Goal: Task Accomplishment & Management: Manage account settings

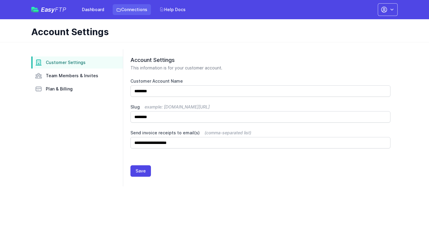
click at [130, 6] on link "Connections" at bounding box center [132, 9] width 38 height 11
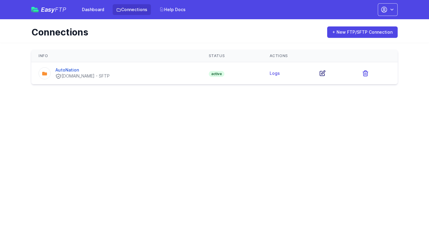
click at [325, 73] on icon at bounding box center [322, 73] width 5 height 5
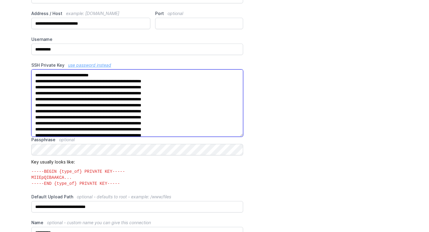
drag, startPoint x: 116, startPoint y: 132, endPoint x: 18, endPoint y: 58, distance: 122.1
click at [18, 58] on main "**********" at bounding box center [214, 189] width 429 height 421
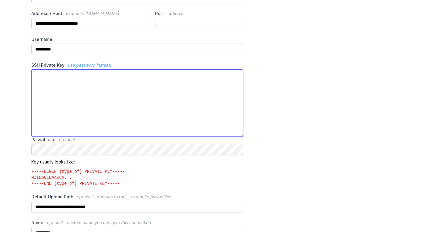
paste textarea "**********"
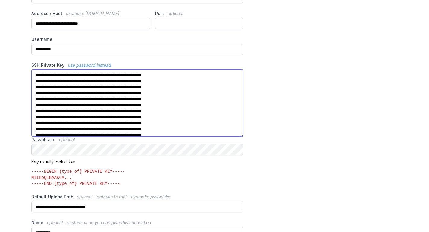
scroll to position [86, 0]
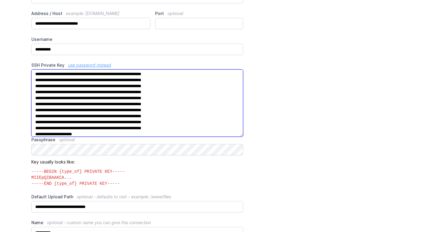
type textarea "**********"
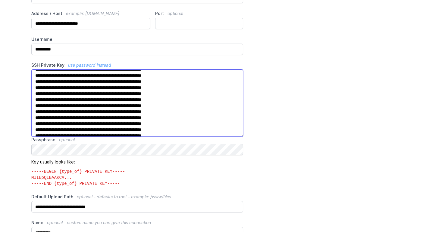
scroll to position [0, 0]
drag, startPoint x: 106, startPoint y: 135, endPoint x: 17, endPoint y: 67, distance: 111.9
click at [17, 67] on main "**********" at bounding box center [214, 189] width 429 height 421
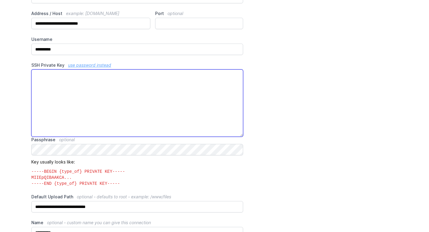
paste textarea "**********"
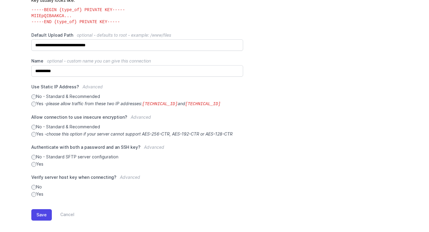
scroll to position [240, 0]
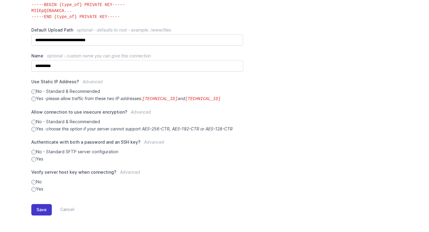
type textarea "**********"
click at [39, 208] on button "Save" at bounding box center [41, 209] width 20 height 11
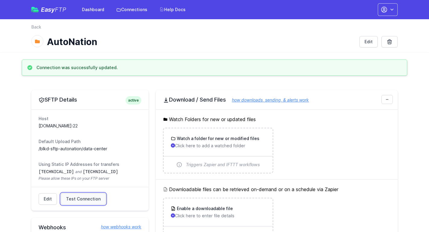
click at [78, 202] on link "Test Connection" at bounding box center [83, 199] width 45 height 11
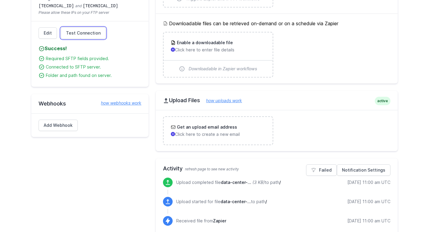
scroll to position [165, 0]
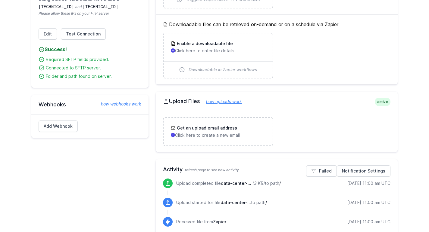
click at [228, 104] on h2 "Upload Files how uploads work" at bounding box center [276, 101] width 227 height 7
click at [233, 103] on link "how uploads work" at bounding box center [221, 101] width 42 height 5
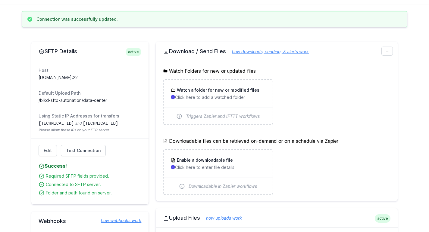
scroll to position [48, 0]
click at [220, 97] on p "Click here to add a watched folder" at bounding box center [218, 98] width 94 height 6
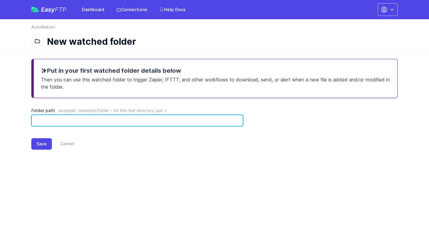
click at [158, 120] on input "Folder path example: /example/folder - for the root directory use: /" at bounding box center [137, 120] width 212 height 11
paste input "**********"
drag, startPoint x: 76, startPoint y: 121, endPoint x: 32, endPoint y: 119, distance: 44.9
click at [32, 119] on input "**********" at bounding box center [137, 120] width 212 height 11
click at [83, 120] on input "**********" at bounding box center [137, 120] width 212 height 11
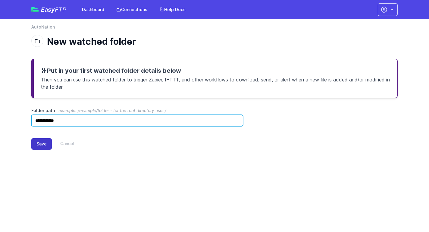
type input "**********"
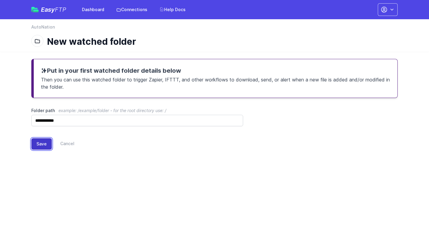
click at [43, 149] on button "Save" at bounding box center [41, 143] width 20 height 11
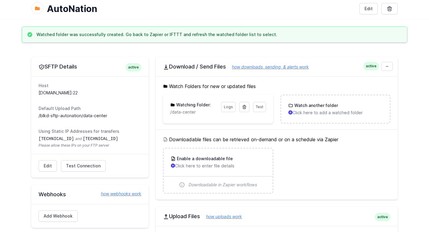
scroll to position [34, 0]
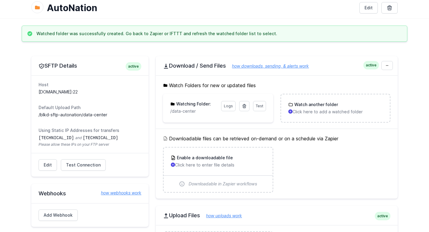
drag, startPoint x: 37, startPoint y: 114, endPoint x: 106, endPoint y: 113, distance: 69.0
click at [106, 113] on div "Host [DOMAIN_NAME]:22 Default Upload Path /blkd-sftp-autonation/data-center Usi…" at bounding box center [89, 115] width 117 height 78
copy dd "/blkd-sftp-autonation/data-center"
click at [262, 109] on link "Test" at bounding box center [259, 106] width 13 height 10
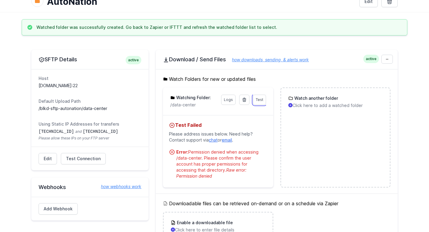
scroll to position [41, 0]
click at [244, 101] on icon at bounding box center [243, 100] width 3 height 4
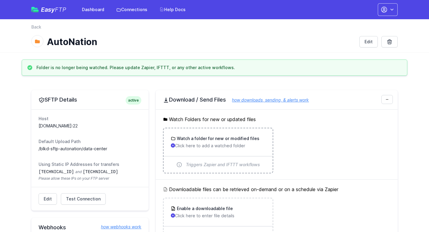
click at [192, 152] on div "Watch a folder for new or modified files Click here to add a watched folder" at bounding box center [217, 143] width 109 height 28
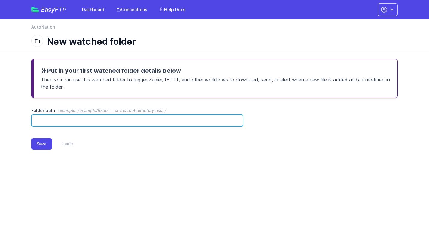
click at [193, 121] on input "Folder path example: /example/folder - for the root directory use: /" at bounding box center [137, 120] width 212 height 11
type input "**********"
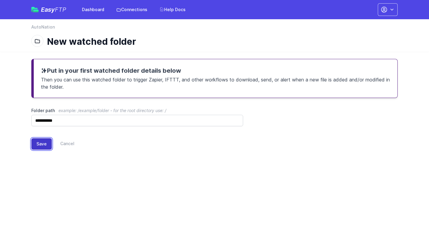
click at [42, 145] on button "Save" at bounding box center [41, 143] width 20 height 11
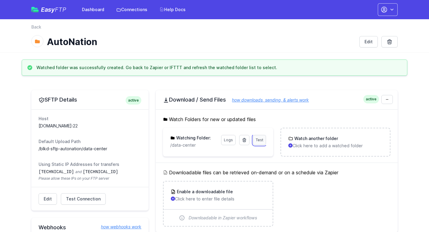
click at [262, 143] on link "Test" at bounding box center [259, 140] width 13 height 10
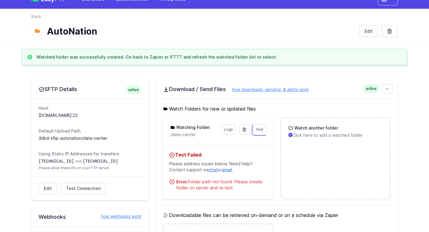
scroll to position [11, 0]
drag, startPoint x: 111, startPoint y: 139, endPoint x: 39, endPoint y: 137, distance: 71.7
click at [39, 137] on dd "/blkd-sftp-autonation/data-center" at bounding box center [90, 138] width 103 height 6
click at [101, 141] on dd "/blkd-sftp-autonation/data-center" at bounding box center [90, 138] width 103 height 6
drag, startPoint x: 108, startPoint y: 139, endPoint x: 38, endPoint y: 138, distance: 69.9
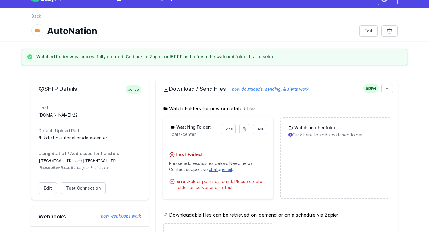
click at [38, 138] on div "Host sftp.autonation.beeliked.com:22 Default Upload Path /blkd-sftp-autonation/…" at bounding box center [89, 138] width 117 height 78
copy dd "/blkd-sftp-autonation/data-center"
click at [244, 130] on icon at bounding box center [243, 130] width 3 height 4
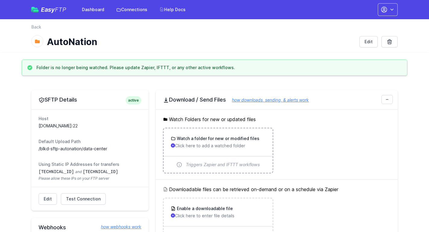
click at [211, 142] on div "Watch a folder for new or modified files Click here to add a watched folder" at bounding box center [218, 142] width 94 height 13
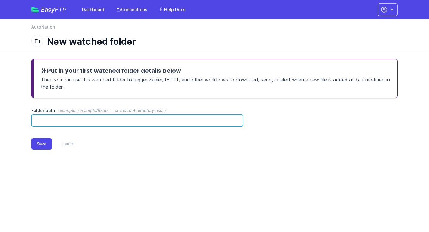
click at [180, 123] on input "Folder path example: /example/folder - for the root directory use: /" at bounding box center [137, 120] width 212 height 11
paste input "**********"
drag, startPoint x: 36, startPoint y: 122, endPoint x: 23, endPoint y: 121, distance: 12.9
click at [23, 121] on div "**********" at bounding box center [214, 109] width 385 height 115
type input "**********"
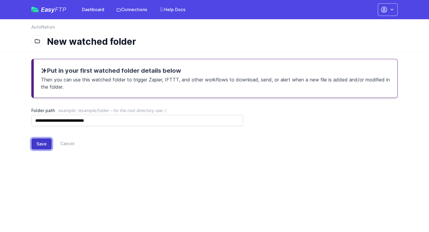
click at [46, 144] on button "Save" at bounding box center [41, 143] width 20 height 11
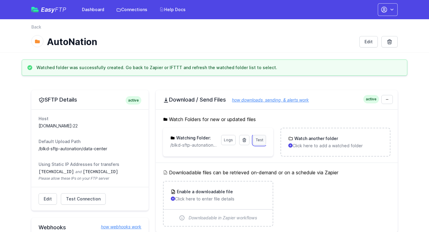
click at [257, 142] on span "Test" at bounding box center [260, 140] width 8 height 5
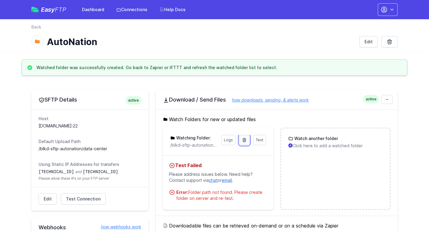
click at [243, 142] on icon at bounding box center [244, 140] width 5 height 5
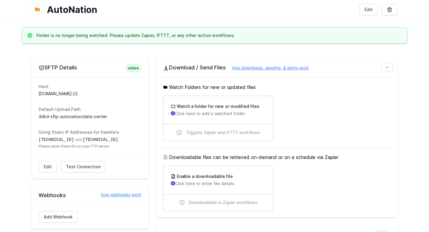
scroll to position [36, 0]
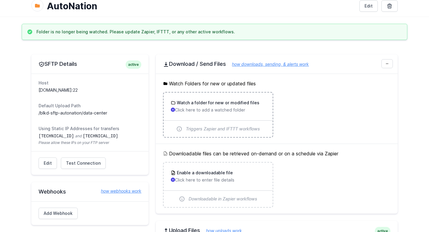
click at [220, 104] on h3 "Watch a folder for new or modified files" at bounding box center [218, 103] width 84 height 6
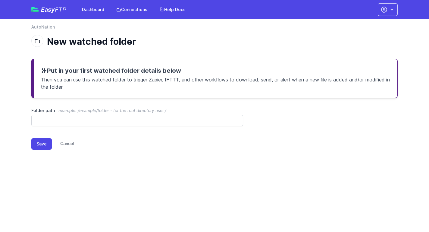
click at [68, 143] on link "Cancel" at bounding box center [63, 143] width 23 height 11
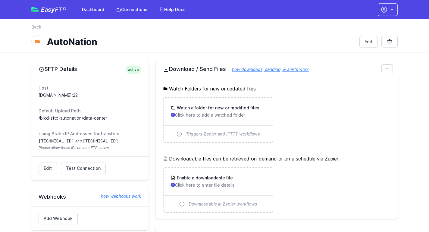
click at [362, 136] on ul "Watch a folder for new or modified files Click here to add a watched folder Tri…" at bounding box center [276, 120] width 227 height 46
click at [389, 9] on icon "button" at bounding box center [392, 10] width 6 height 6
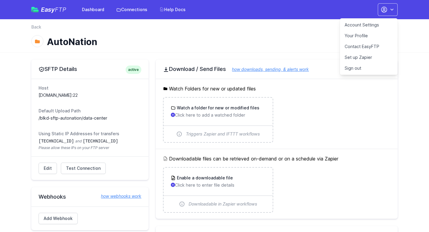
click at [225, 39] on h1 "AutoNation" at bounding box center [200, 41] width 307 height 11
click at [179, 10] on link "Help Docs" at bounding box center [172, 9] width 33 height 11
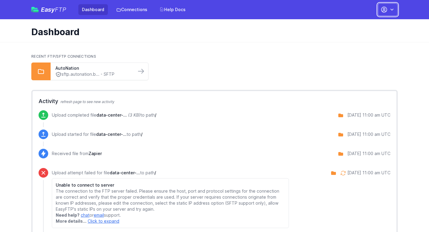
click at [391, 11] on icon "button" at bounding box center [392, 10] width 6 height 6
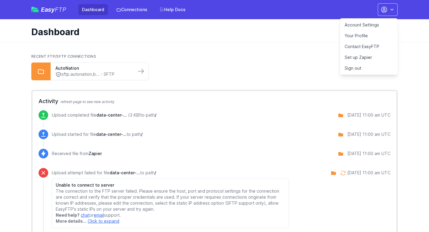
click at [374, 24] on link "Account Settings" at bounding box center [369, 25] width 58 height 11
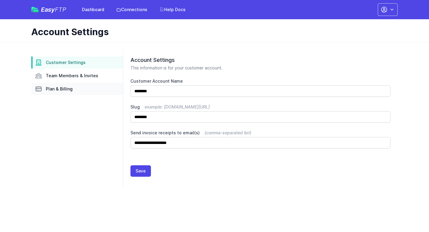
click at [64, 87] on span "Plan & Billing" at bounding box center [59, 89] width 27 height 6
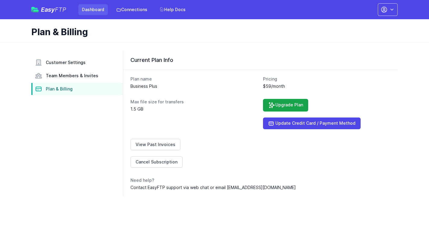
click at [95, 5] on link "Dashboard" at bounding box center [93, 9] width 30 height 11
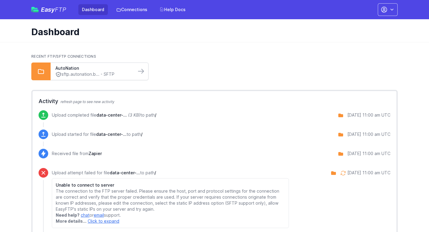
click at [134, 68] on div "AutoNation sftp.autonation.b... - SFTP" at bounding box center [94, 71] width 86 height 17
click at [147, 70] on div at bounding box center [142, 72] width 12 height 10
click at [141, 71] on icon at bounding box center [140, 71] width 5 height 4
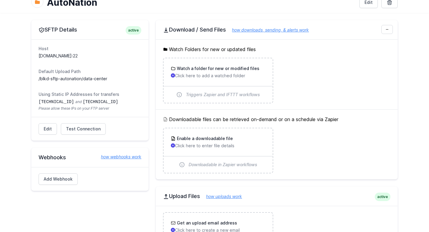
scroll to position [30, 0]
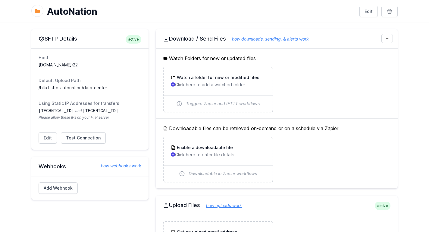
click at [125, 165] on link "how webhooks work" at bounding box center [118, 166] width 46 height 6
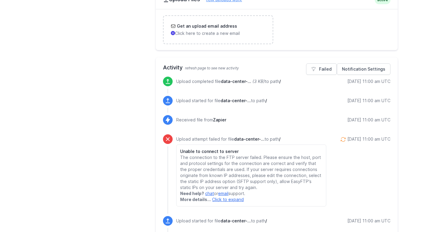
scroll to position [237, 0]
click at [196, 81] on p "Upload completed file data-center-... (3 KB) to path /" at bounding box center [228, 81] width 104 height 6
drag, startPoint x: 196, startPoint y: 81, endPoint x: 293, endPoint y: 85, distance: 97.0
click at [293, 85] on div "Upload completed file data-center-... (3 KB) to path / [DATE] 11:00 am UTC" at bounding box center [283, 81] width 214 height 10
click at [293, 85] on div "Upload completed file data-center-... (3 KB) to path / 9/17/2025 11:00 am UTC" at bounding box center [283, 81] width 214 height 10
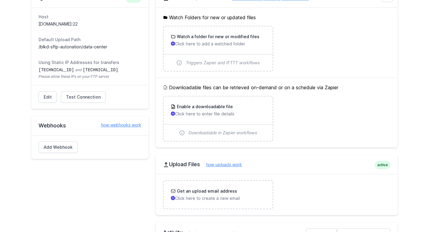
scroll to position [0, 0]
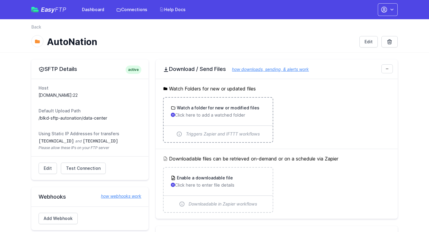
click at [214, 113] on p "Click here to add a watched folder" at bounding box center [218, 115] width 94 height 6
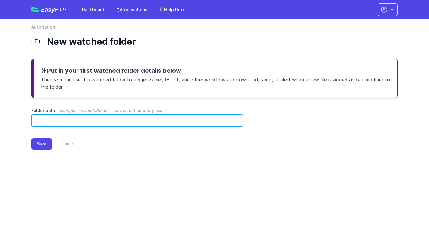
click at [110, 118] on input "Folder path example: /example/folder - for the root directory use: /" at bounding box center [137, 120] width 212 height 11
type input "*"
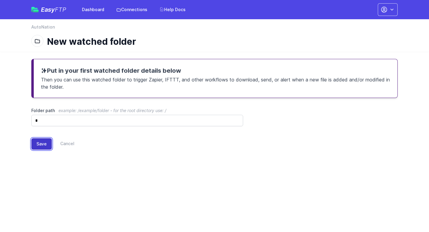
click at [42, 142] on button "Save" at bounding box center [41, 143] width 20 height 11
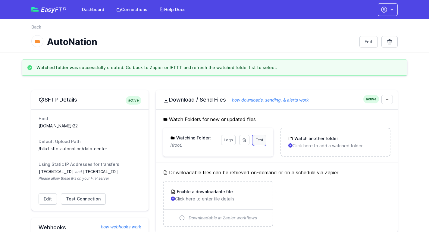
click at [259, 143] on link "Test" at bounding box center [259, 140] width 13 height 10
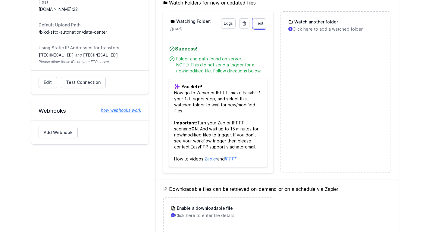
scroll to position [120, 0]
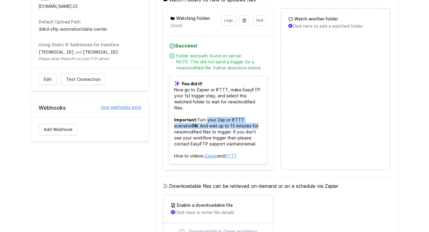
drag, startPoint x: 205, startPoint y: 122, endPoint x: 251, endPoint y: 129, distance: 46.5
click at [251, 129] on p "You did it! Now go to Zapier or IFTTT, make EasyFTP your 1st trigger step, and …" at bounding box center [218, 120] width 98 height 89
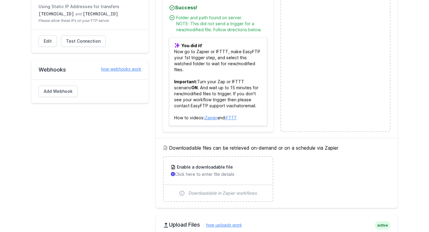
scroll to position [157, 0]
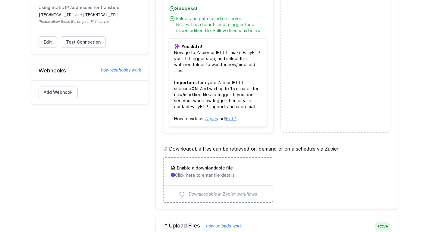
click at [229, 174] on p "Click here to enter file details" at bounding box center [218, 176] width 94 height 6
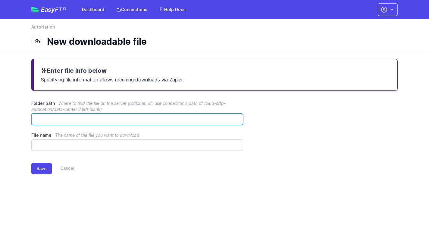
click at [169, 116] on input "Folder path Where to find the file on the server (optional, will use connection…" at bounding box center [137, 119] width 212 height 11
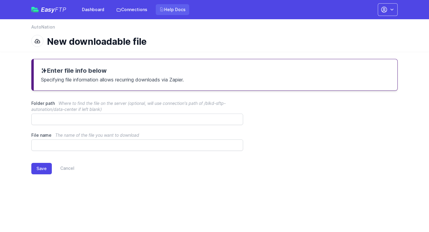
click at [179, 14] on link "Help Docs" at bounding box center [172, 9] width 33 height 11
click at [132, 10] on link "Connections" at bounding box center [132, 9] width 38 height 11
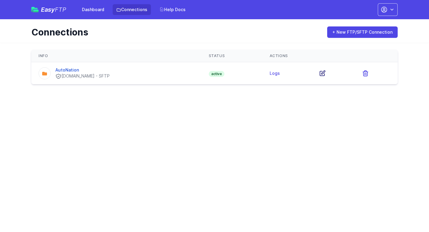
click at [326, 73] on icon at bounding box center [322, 73] width 7 height 7
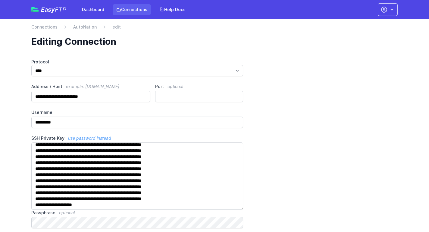
click at [136, 11] on link "Connections" at bounding box center [132, 9] width 38 height 11
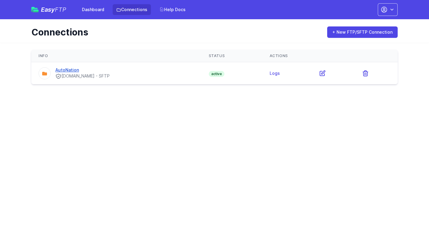
click at [62, 68] on link "AutoNation" at bounding box center [66, 69] width 23 height 5
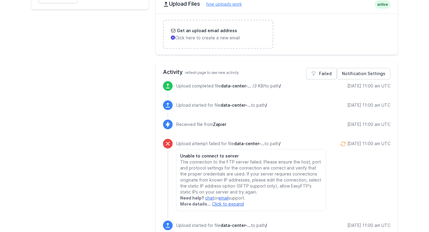
scroll to position [223, 0]
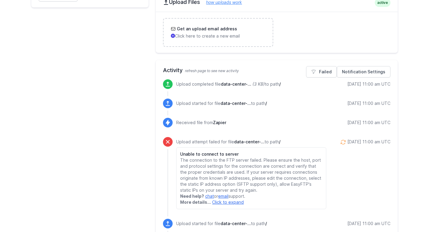
click at [168, 86] on icon at bounding box center [168, 84] width 4 height 5
click at [367, 75] on link "Notification Settings" at bounding box center [364, 71] width 54 height 11
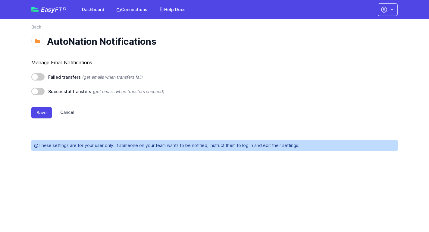
click at [69, 114] on link "Cancel" at bounding box center [63, 112] width 23 height 11
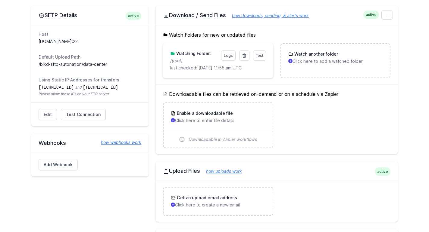
scroll to position [55, 0]
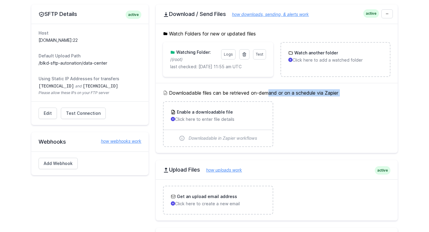
drag, startPoint x: 248, startPoint y: 93, endPoint x: 327, endPoint y: 100, distance: 78.5
click at [327, 100] on div "Downloadable files can be retrieved on-demand or on a schedule via Zapier Enabl…" at bounding box center [277, 118] width 242 height 70
click at [206, 117] on p "Click here to enter file details" at bounding box center [218, 120] width 94 height 6
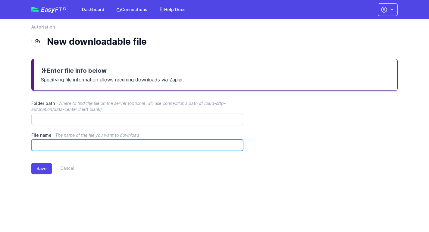
click at [160, 143] on input "File name The name of the file you want to download" at bounding box center [137, 145] width 212 height 11
paste input "**********"
drag, startPoint x: 129, startPoint y: 144, endPoint x: 33, endPoint y: 145, distance: 96.0
click at [33, 145] on input "**********" at bounding box center [137, 145] width 212 height 11
paste input "text"
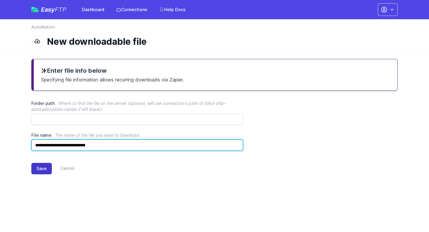
type input "**********"
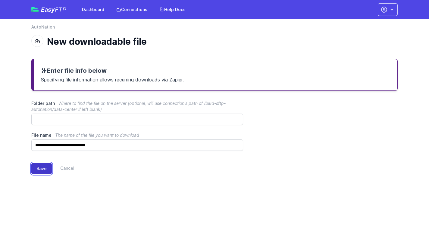
click at [42, 169] on button "Save" at bounding box center [41, 168] width 20 height 11
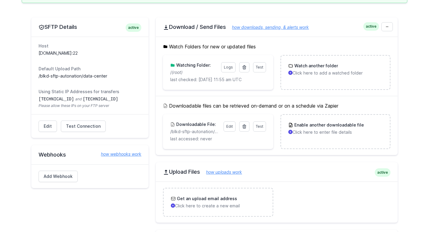
scroll to position [73, 0]
click at [262, 124] on span "Test" at bounding box center [260, 126] width 8 height 5
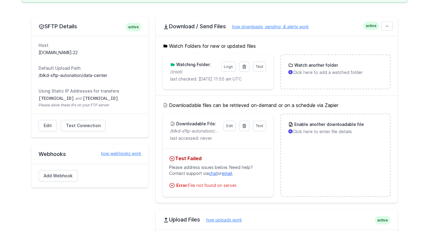
click at [207, 185] on div "Error: File not found on server." at bounding box center [221, 186] width 91 height 6
drag, startPoint x: 197, startPoint y: 167, endPoint x: 220, endPoint y: 166, distance: 23.5
click at [220, 166] on p "Please address issues below. Need help? Contact support via chat or email ." at bounding box center [218, 170] width 98 height 17
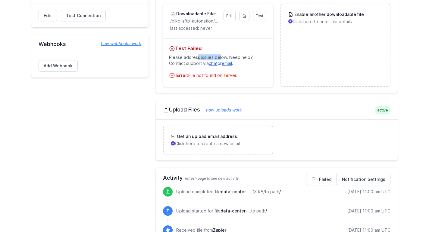
scroll to position [184, 0]
click at [235, 109] on link "how uploads work" at bounding box center [221, 109] width 42 height 5
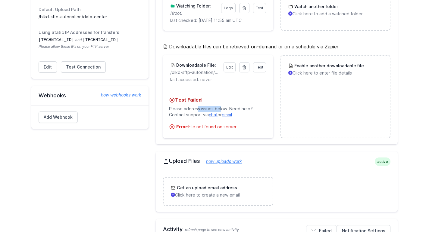
scroll to position [108, 0]
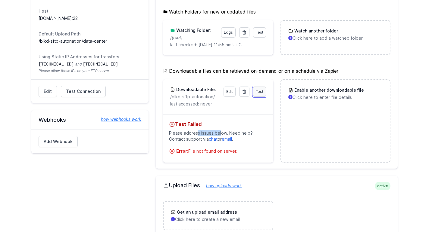
click at [261, 93] on span "Test" at bounding box center [260, 91] width 8 height 5
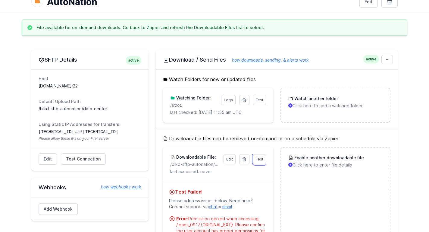
scroll to position [8, 0]
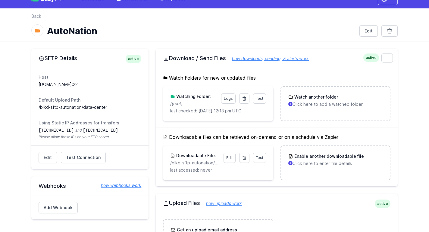
scroll to position [18, 0]
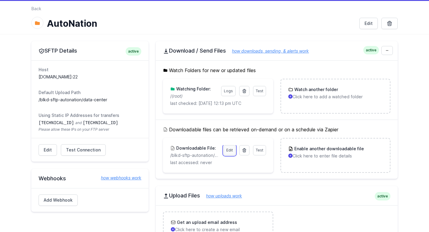
click at [231, 152] on link "Edit" at bounding box center [229, 150] width 12 height 10
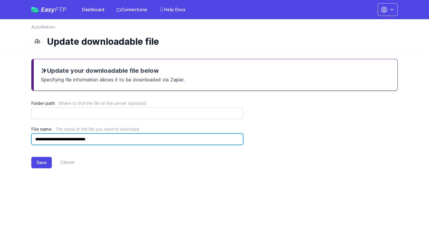
drag, startPoint x: 67, startPoint y: 140, endPoint x: 20, endPoint y: 136, distance: 47.1
click at [20, 136] on main "**********" at bounding box center [214, 119] width 429 height 134
type input "**********"
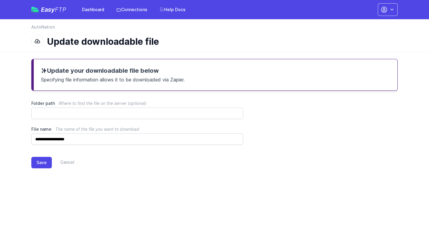
click at [110, 185] on html "Easy FTP Dashboard Connections Help Docs Account Settings Your Profile Contact …" at bounding box center [214, 92] width 429 height 185
click at [40, 167] on button "Save" at bounding box center [41, 162] width 20 height 11
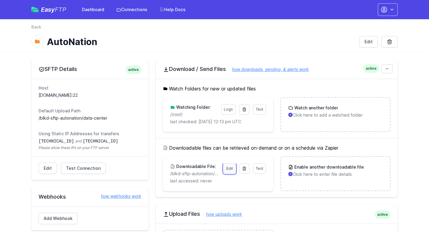
click at [228, 170] on link "Edit" at bounding box center [229, 169] width 12 height 10
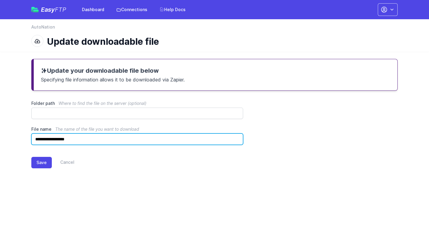
click at [88, 139] on input "**********" at bounding box center [137, 139] width 212 height 11
drag, startPoint x: 84, startPoint y: 138, endPoint x: 70, endPoint y: 137, distance: 14.2
click at [70, 137] on input "**********" at bounding box center [137, 139] width 212 height 11
paste input "**********"
type input "**********"
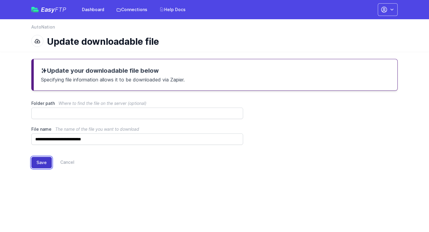
click at [43, 163] on button "Save" at bounding box center [41, 162] width 20 height 11
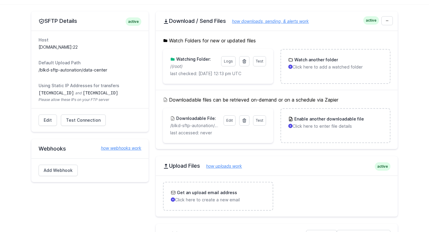
scroll to position [49, 0]
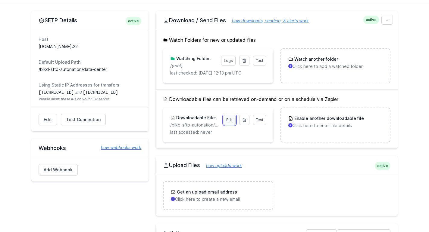
click at [229, 121] on link "Edit" at bounding box center [229, 120] width 12 height 10
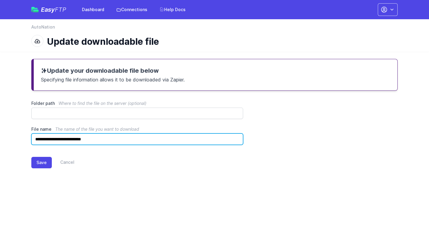
click at [37, 140] on input "**********" at bounding box center [137, 139] width 212 height 11
type input "**********"
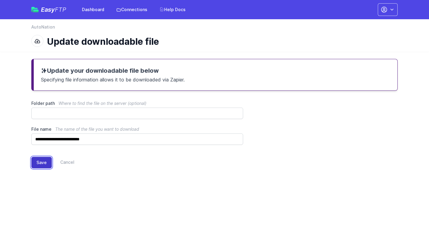
click at [42, 163] on button "Save" at bounding box center [41, 162] width 20 height 11
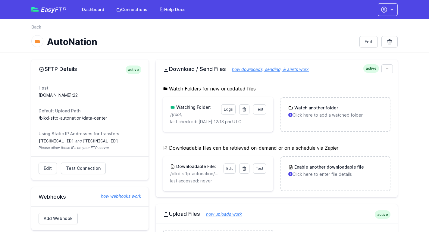
click at [126, 20] on div "back Back AutoNation Edit" at bounding box center [214, 35] width 385 height 33
